Goal: Ask a question

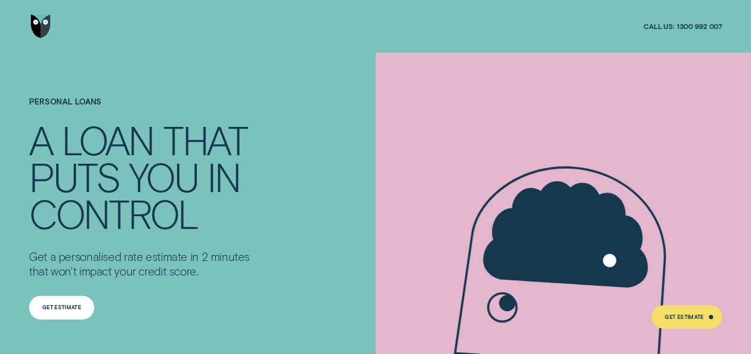
click at [46, 307] on div "Get Estimate" at bounding box center [61, 307] width 39 height 5
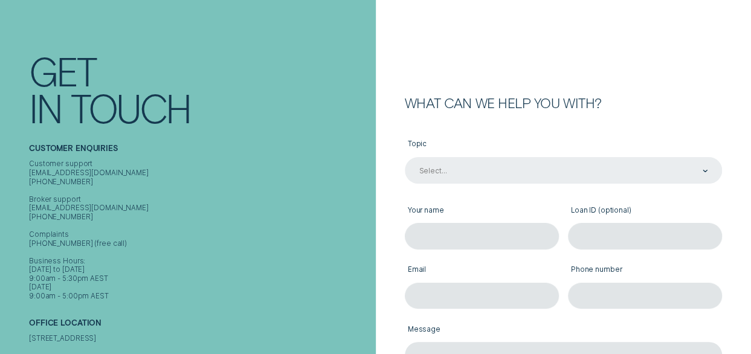
click at [594, 184] on div "Select..." at bounding box center [563, 170] width 317 height 27
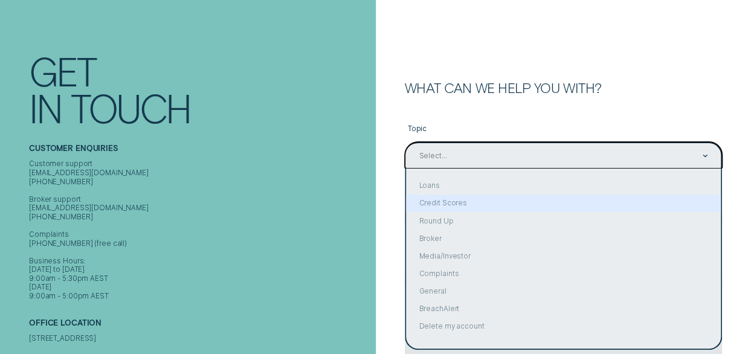
scroll to position [64, 0]
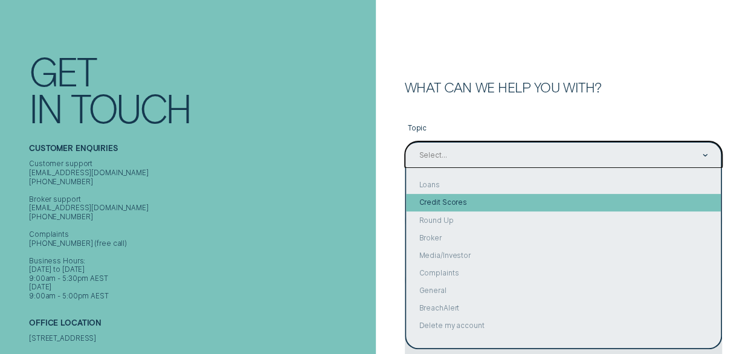
click at [590, 204] on div "Credit Scores" at bounding box center [563, 203] width 315 height 18
type input "Credit Scores"
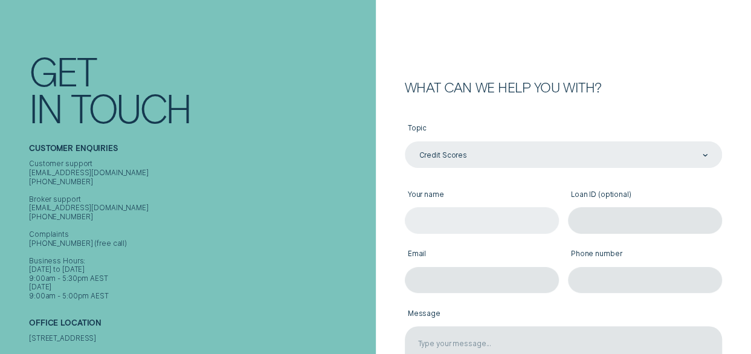
click at [495, 212] on input "Your name" at bounding box center [482, 220] width 154 height 27
type input "[PERSON_NAME]"
type input "[PERSON_NAME][EMAIL_ADDRESS][PERSON_NAME][DOMAIN_NAME]"
type input "1435109790"
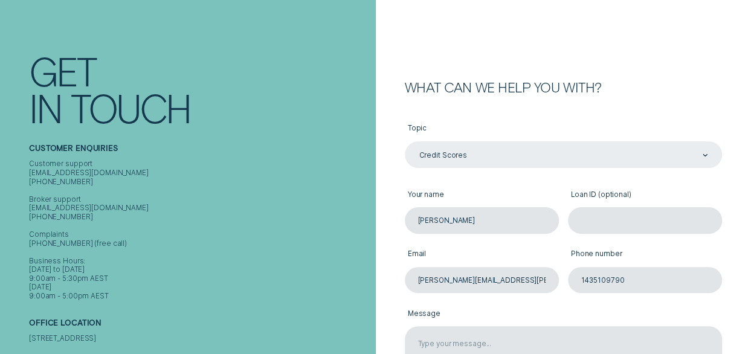
drag, startPoint x: 516, startPoint y: 339, endPoint x: 513, endPoint y: 89, distance: 250.6
click at [513, 89] on div "What can we help you with? Topic Credit Scores Credit Scores Your name [PERSON_…" at bounding box center [551, 264] width 342 height 366
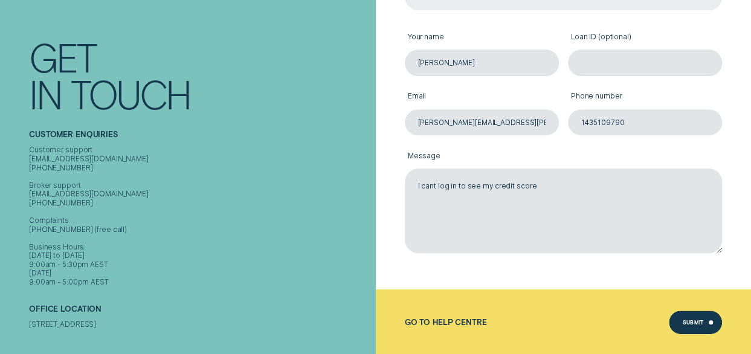
scroll to position [233, 0]
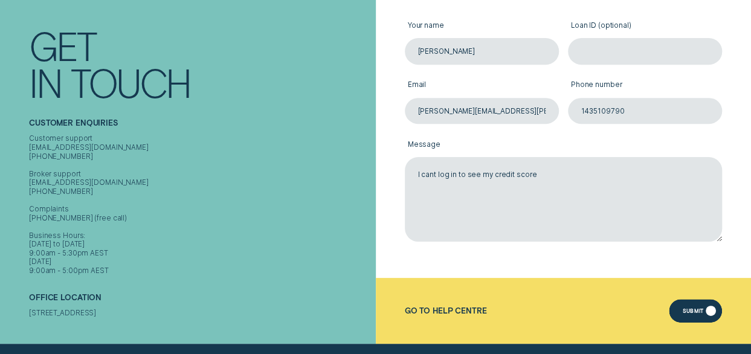
type textarea "I cant log in to see my credit score"
click at [714, 309] on div "Submit" at bounding box center [695, 311] width 53 height 24
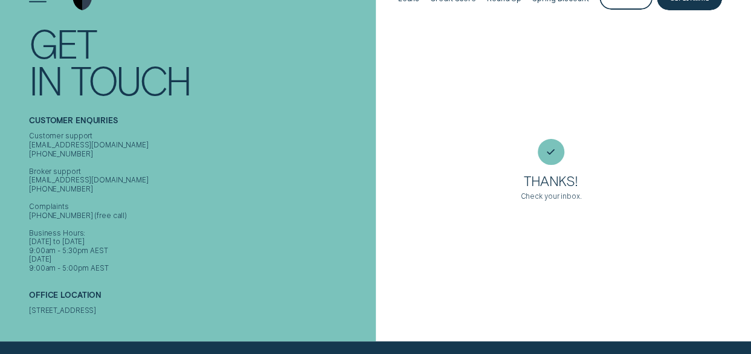
scroll to position [12, 0]
